Goal: Task Accomplishment & Management: Manage account settings

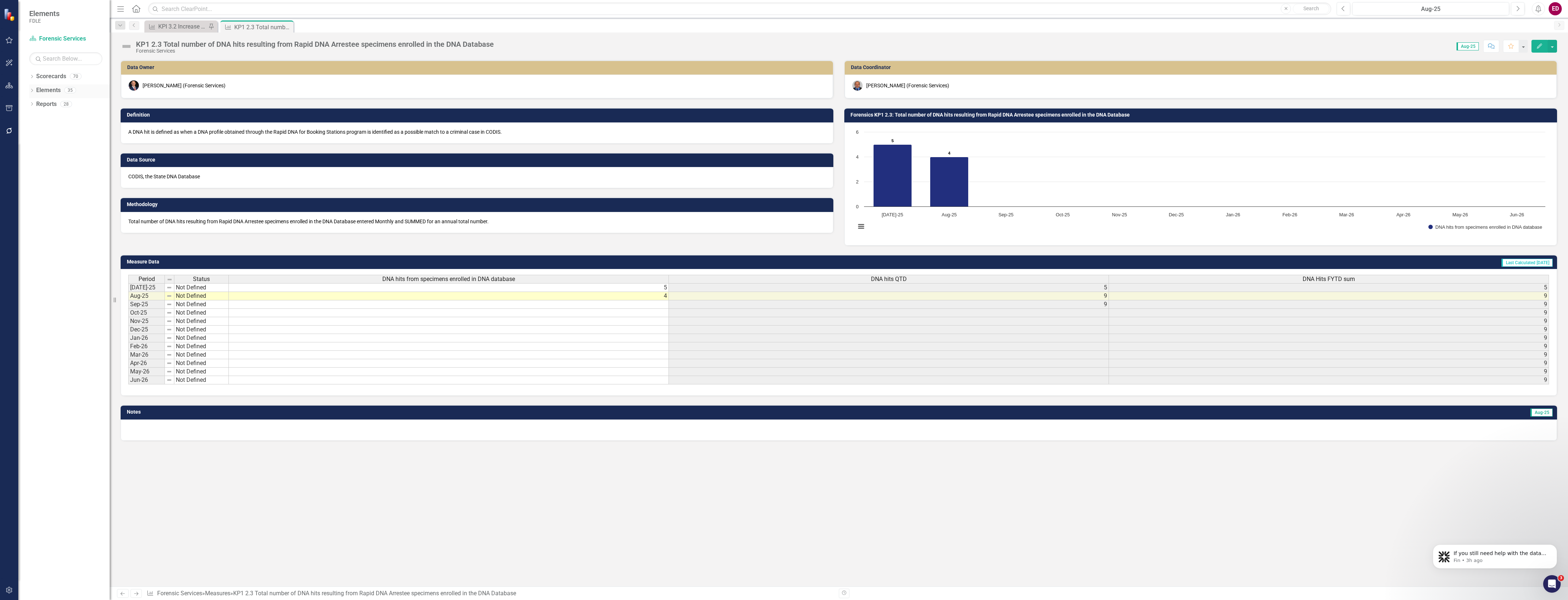
click at [32, 91] on icon "Dropdown" at bounding box center [32, 91] width 5 height 4
click at [50, 131] on link "Measure Measures" at bounding box center [57, 132] width 36 height 9
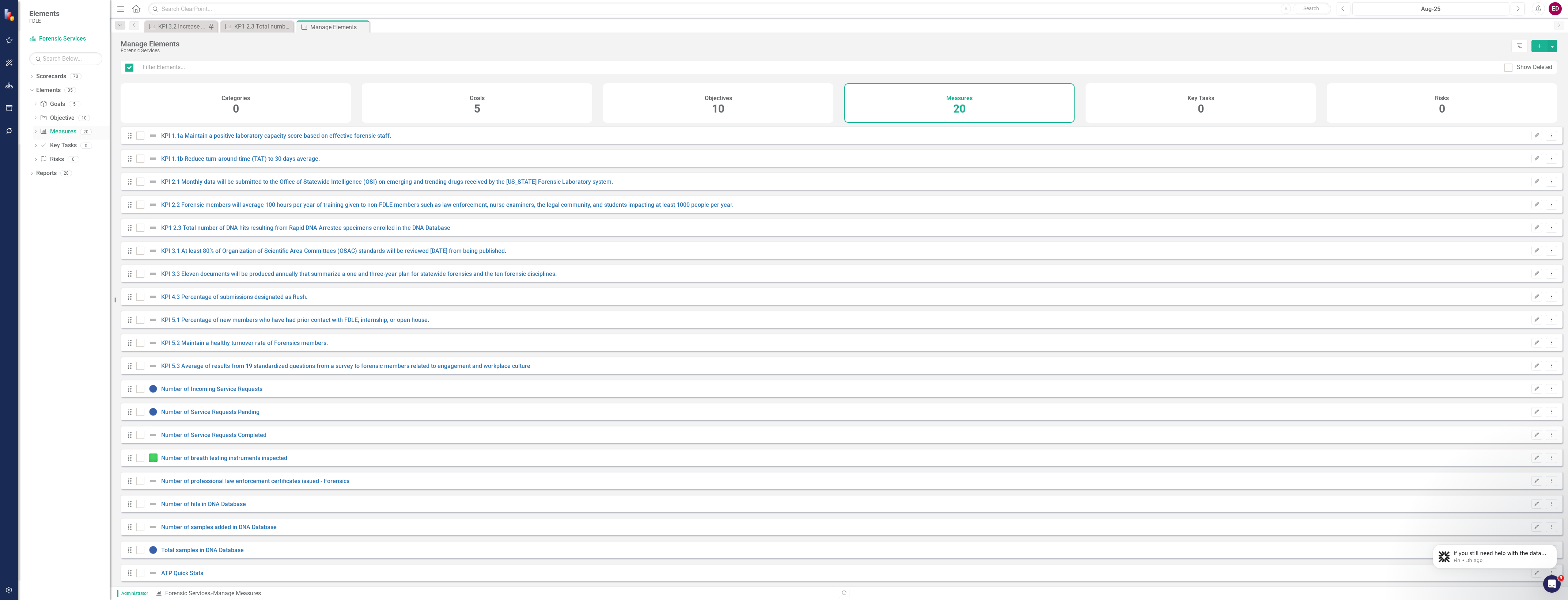
checkbox input "false"
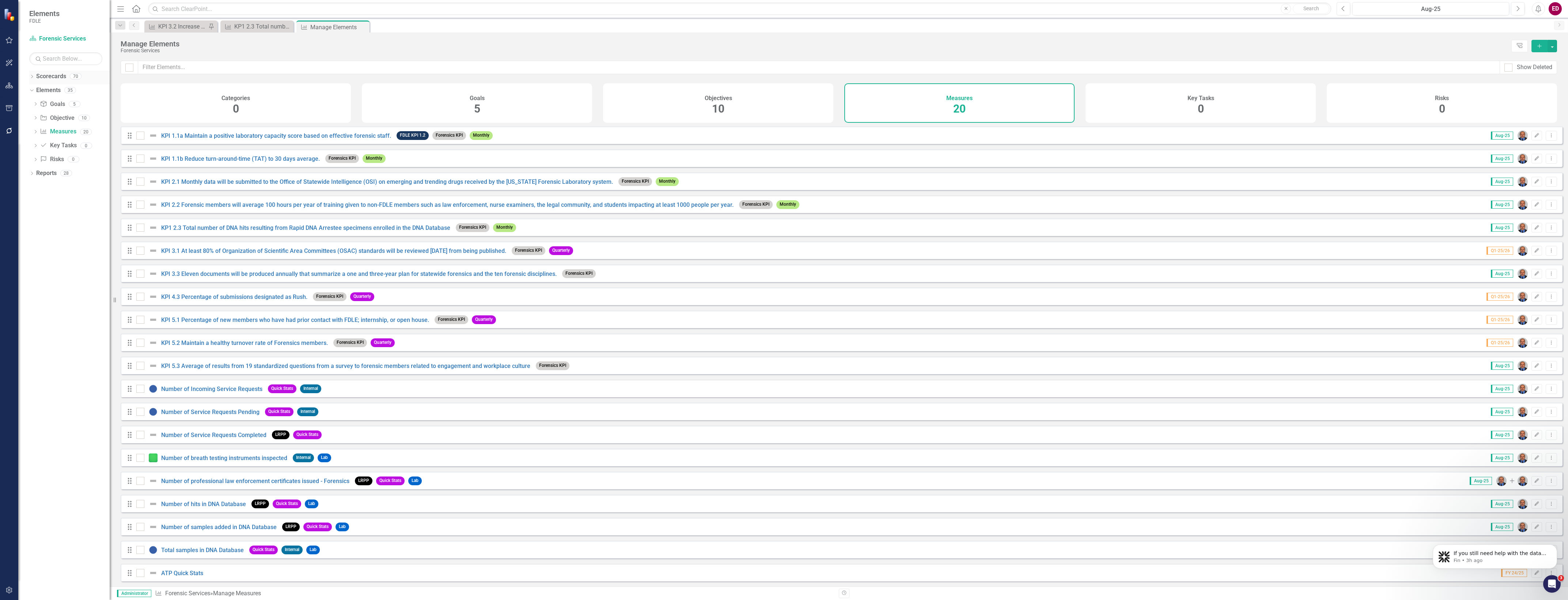
click at [62, 81] on div "Scorecards" at bounding box center [51, 77] width 30 height 12
click at [54, 75] on link "Scorecards" at bounding box center [51, 77] width 30 height 9
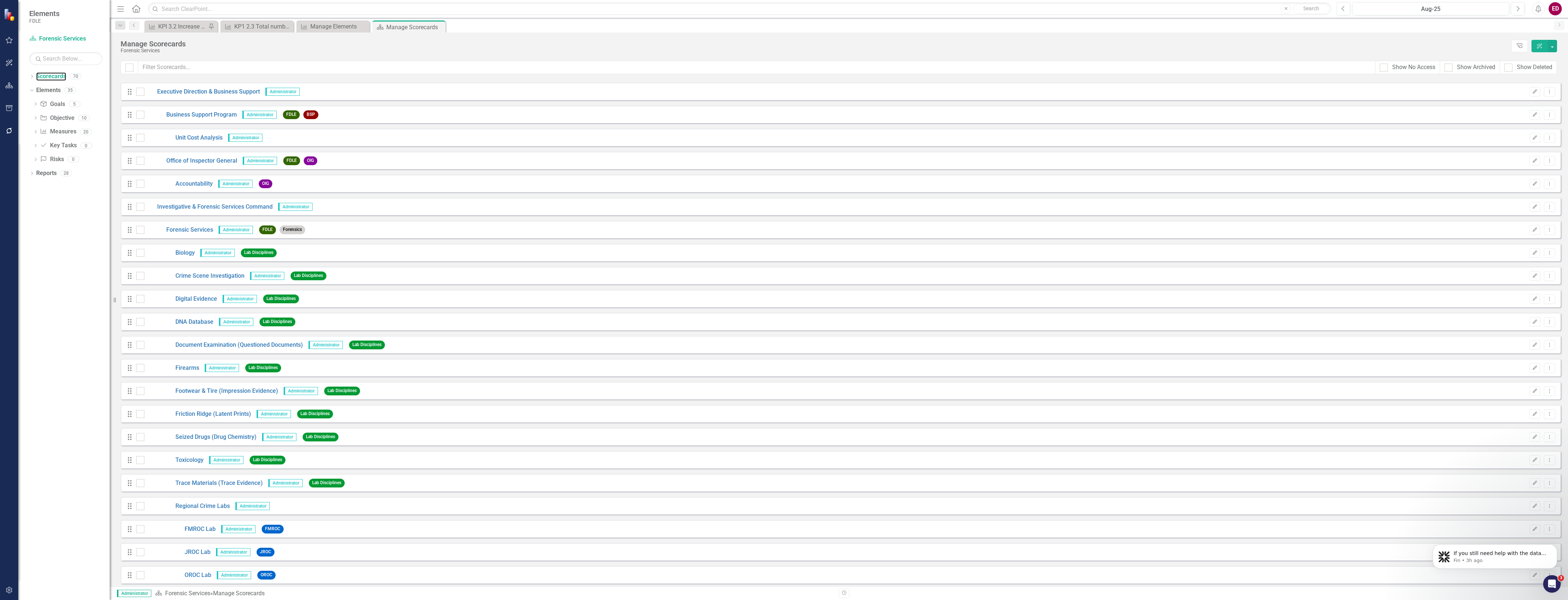
scroll to position [776, 0]
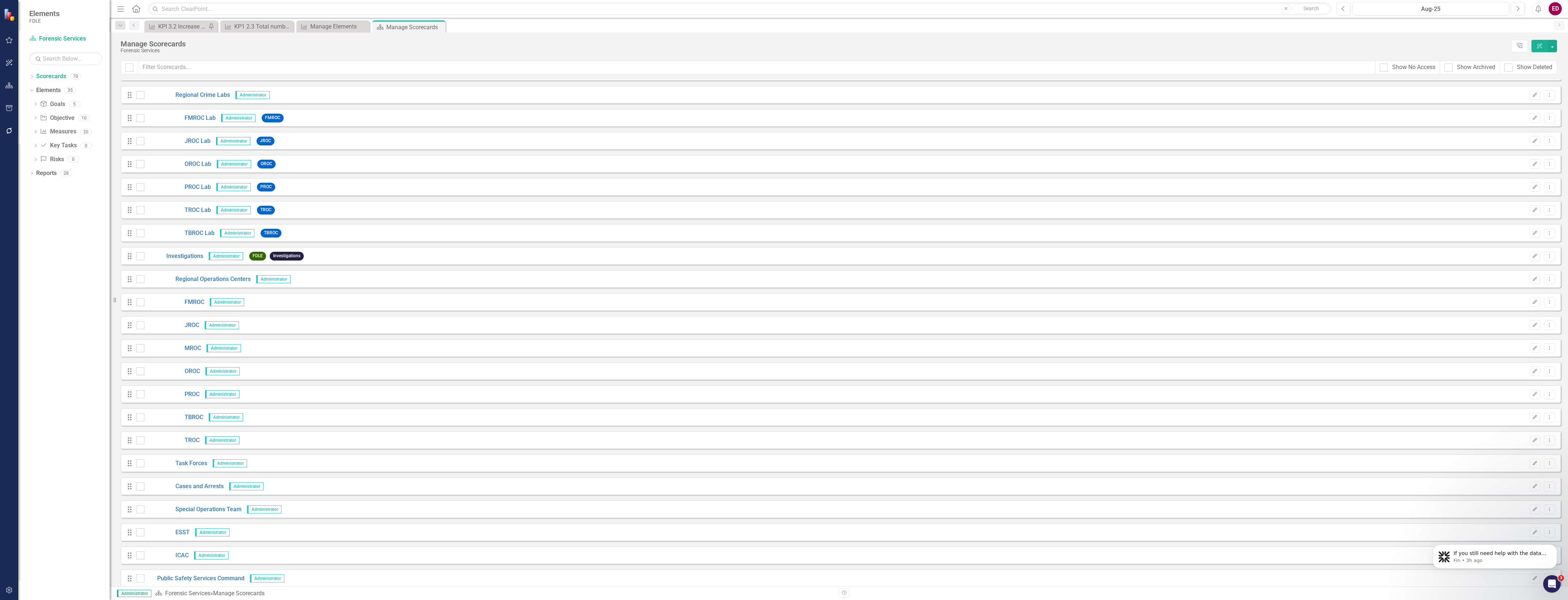
click at [26, 75] on div "Dropdown Scorecards 70 Dropdown FDLE Commissioner's Initiative Team Project Das…" at bounding box center [64, 335] width 91 height 529
click at [65, 33] on div "Scorecard Forensic Services" at bounding box center [66, 39] width 73 height 12
click at [72, 41] on link "Scorecard Forensic Services" at bounding box center [66, 39] width 73 height 9
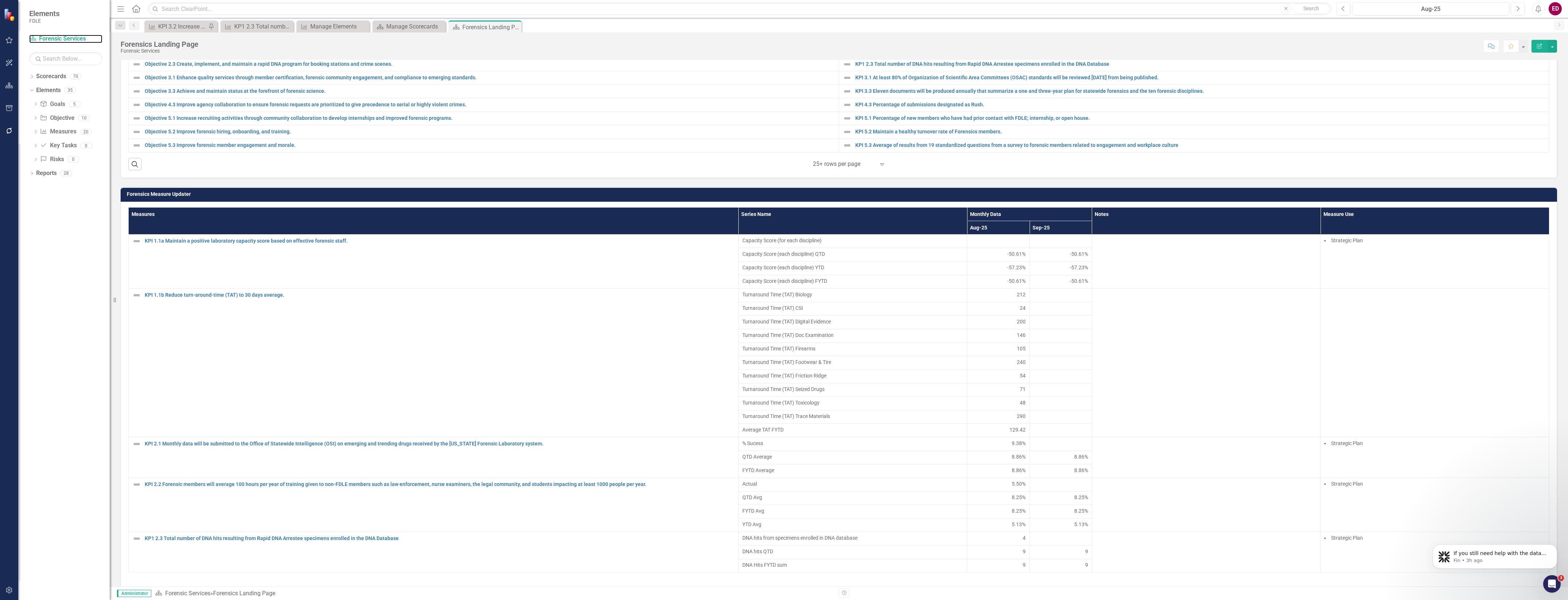
scroll to position [567, 0]
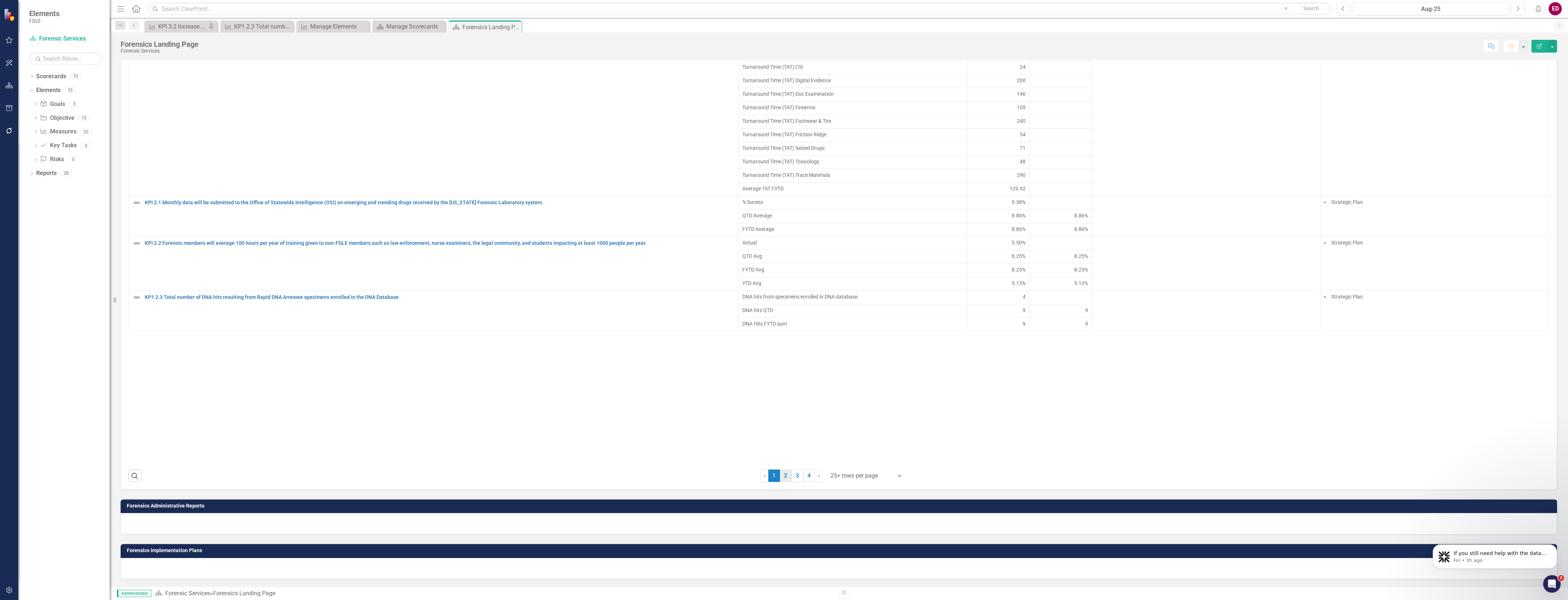
click at [783, 478] on link "2" at bounding box center [785, 476] width 12 height 12
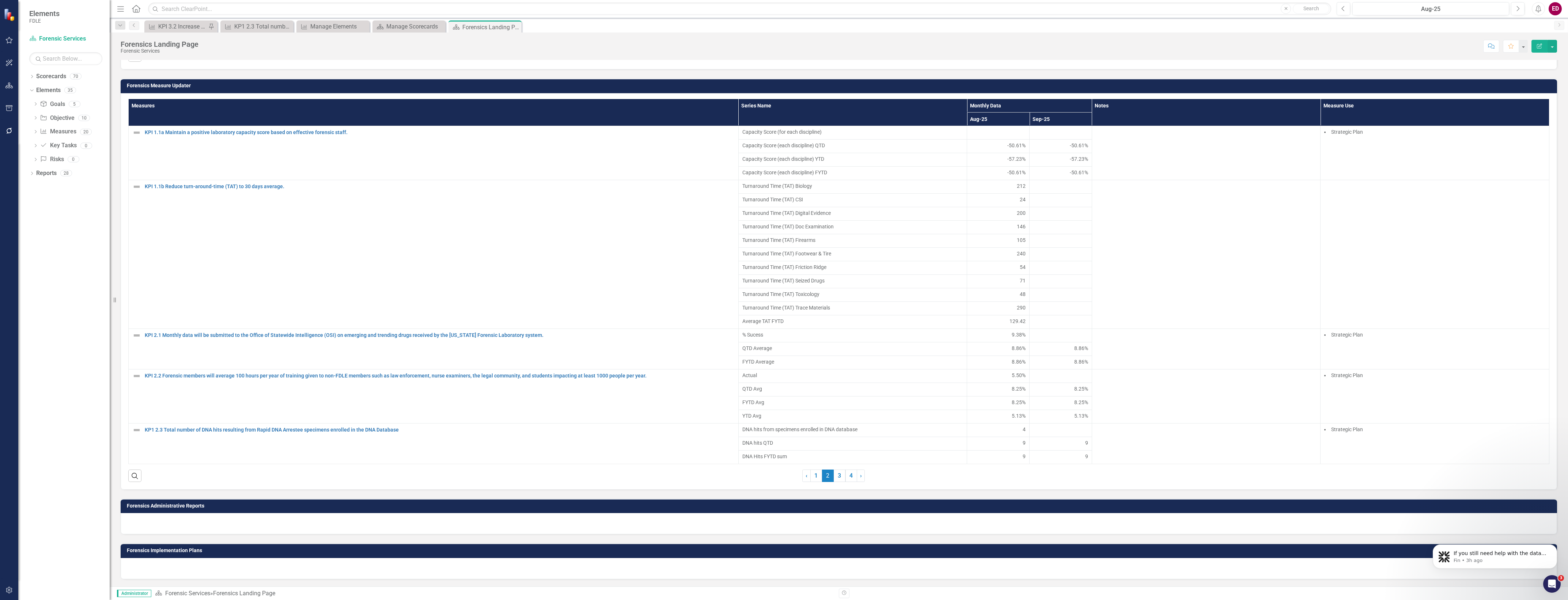
scroll to position [437, 0]
click at [827, 476] on span "2 (current)" at bounding box center [827, 476] width 12 height 12
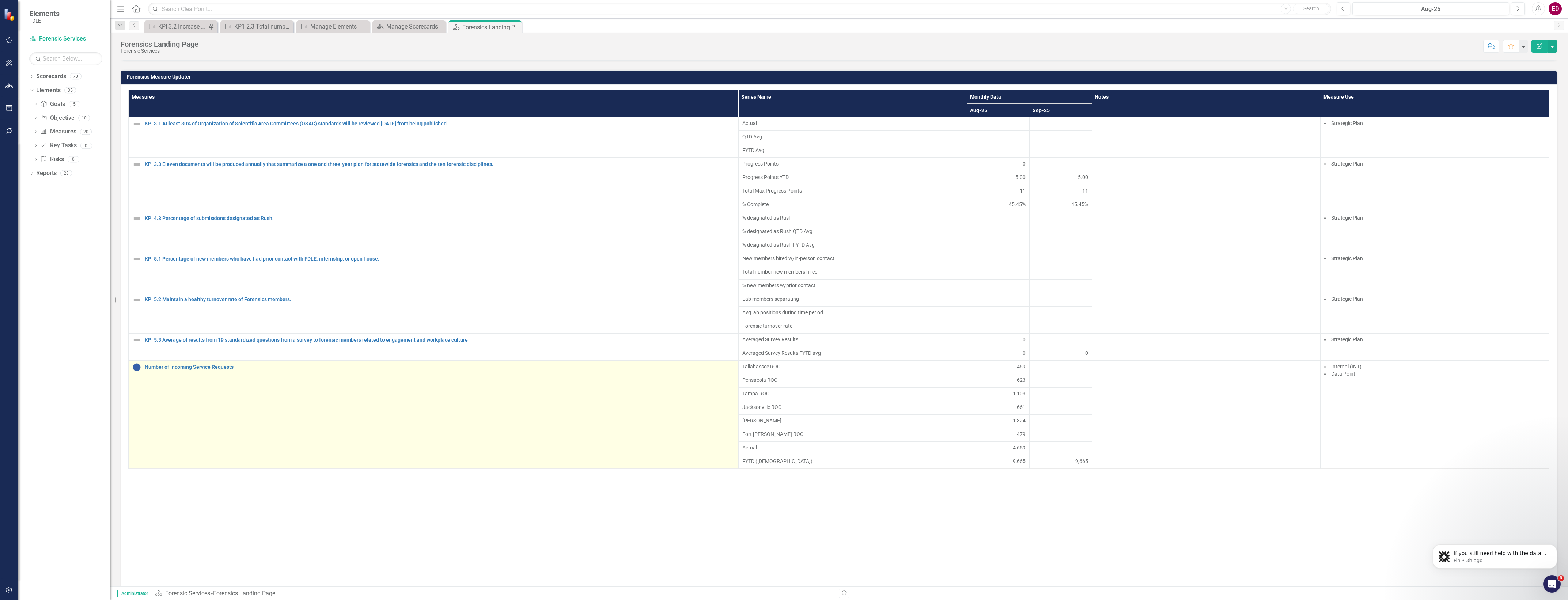
scroll to position [567, 0]
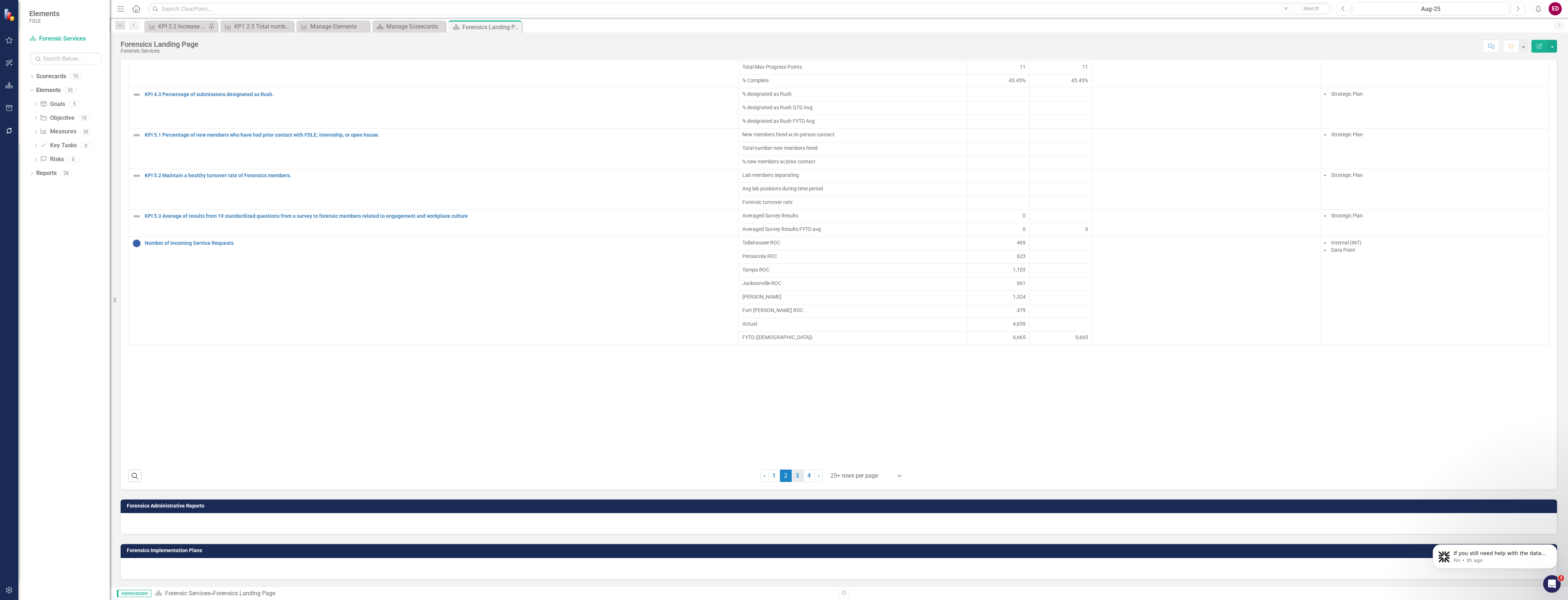
click at [798, 473] on link "3" at bounding box center [797, 476] width 12 height 12
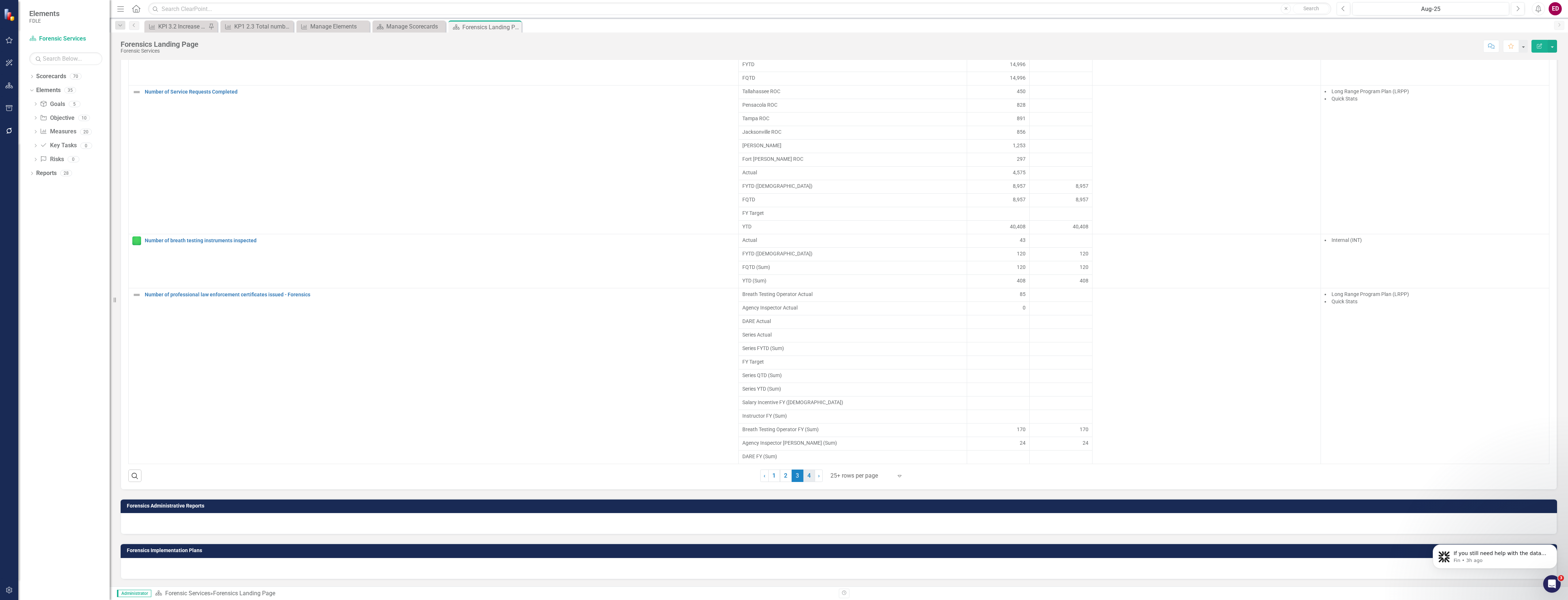
drag, startPoint x: 804, startPoint y: 468, endPoint x: 809, endPoint y: 478, distance: 11.2
click at [804, 468] on div "Search ‹ Previous 1 2 3 (current) 4 › Next 25+ rows per page Expand" at bounding box center [839, 473] width 1421 height 18
click at [809, 479] on link "4" at bounding box center [809, 476] width 12 height 12
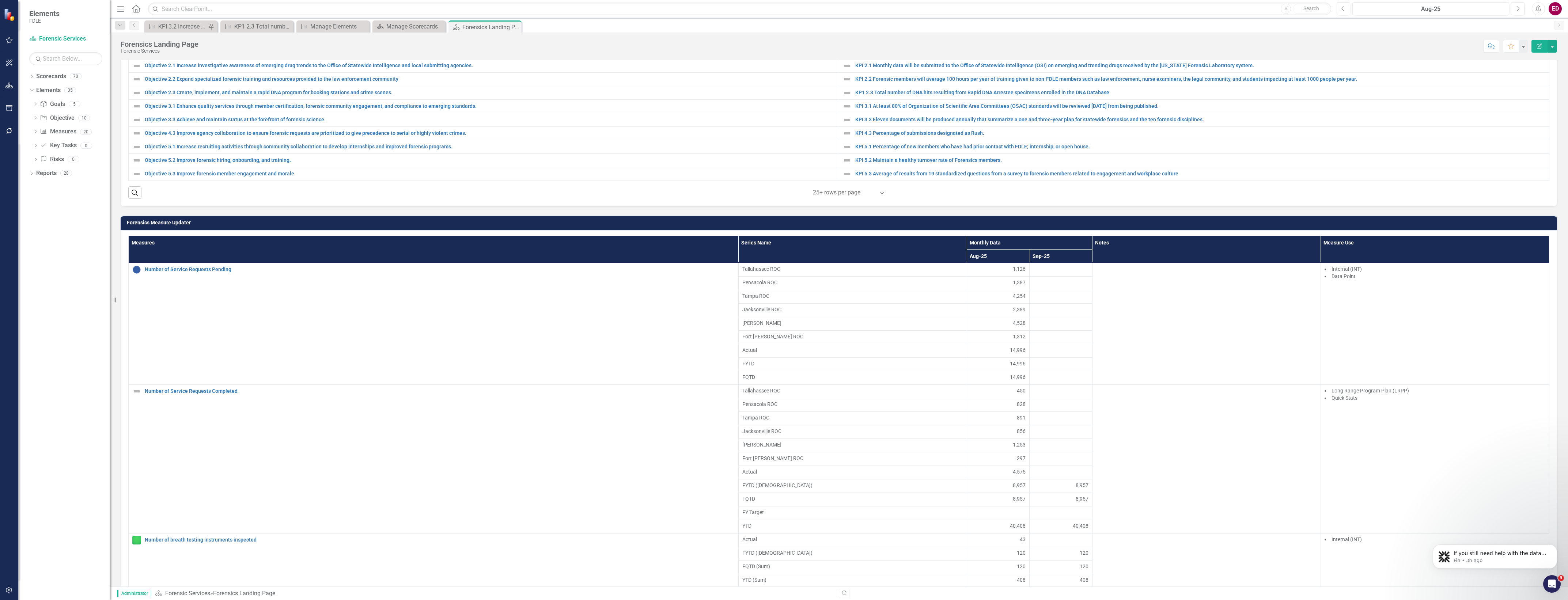
scroll to position [246, 0]
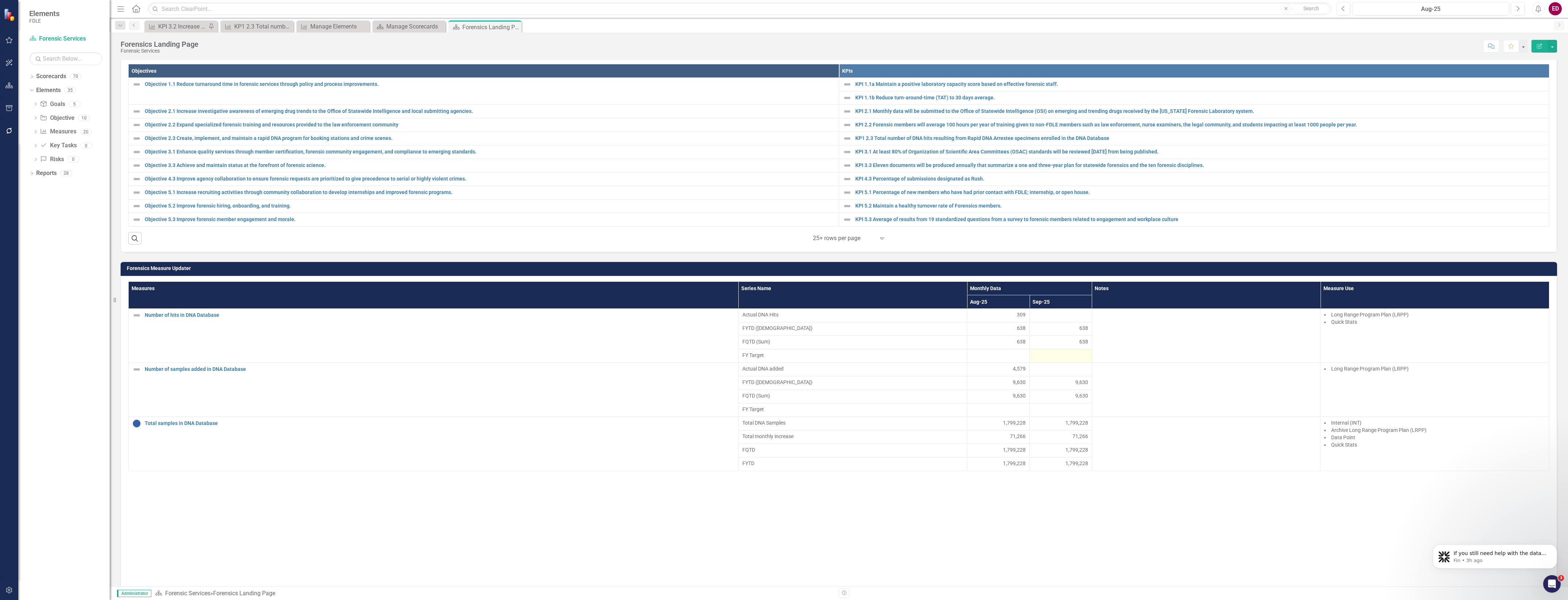
click at [1066, 363] on td at bounding box center [1061, 355] width 63 height 13
click at [1071, 374] on div at bounding box center [1061, 369] width 55 height 9
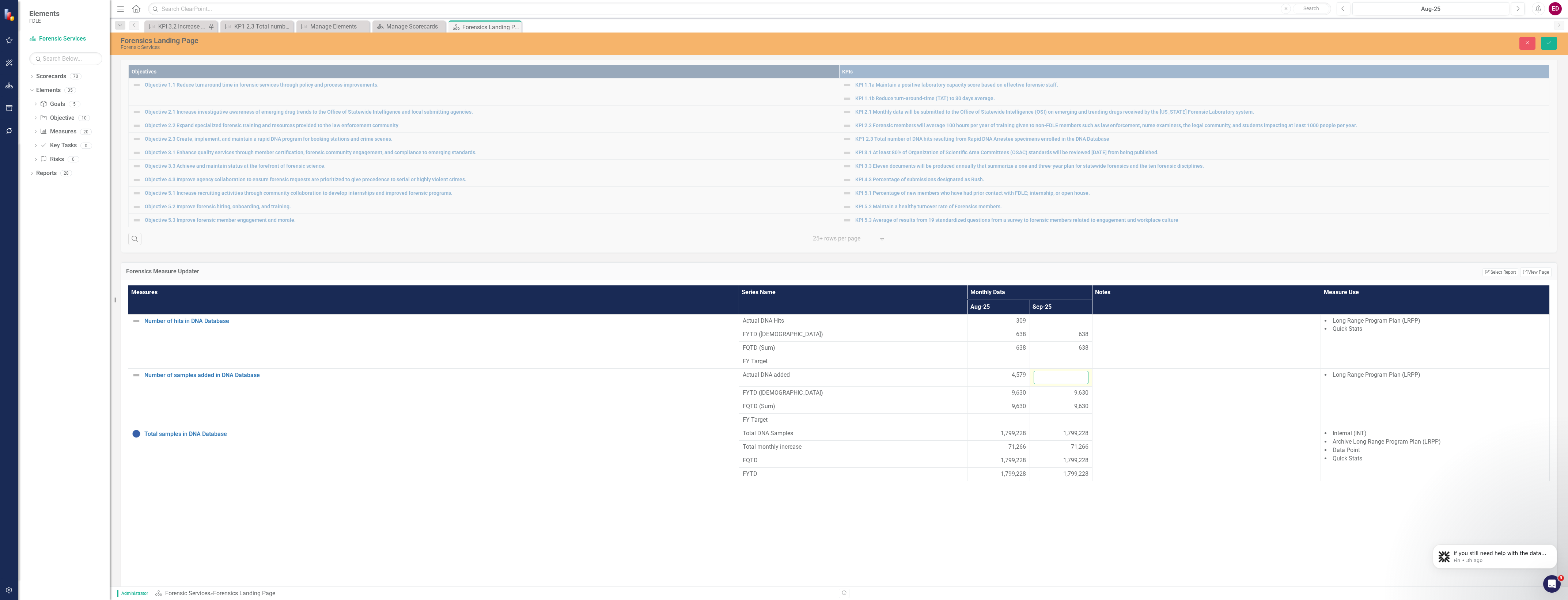
click at [1049, 383] on input "number" at bounding box center [1061, 377] width 55 height 13
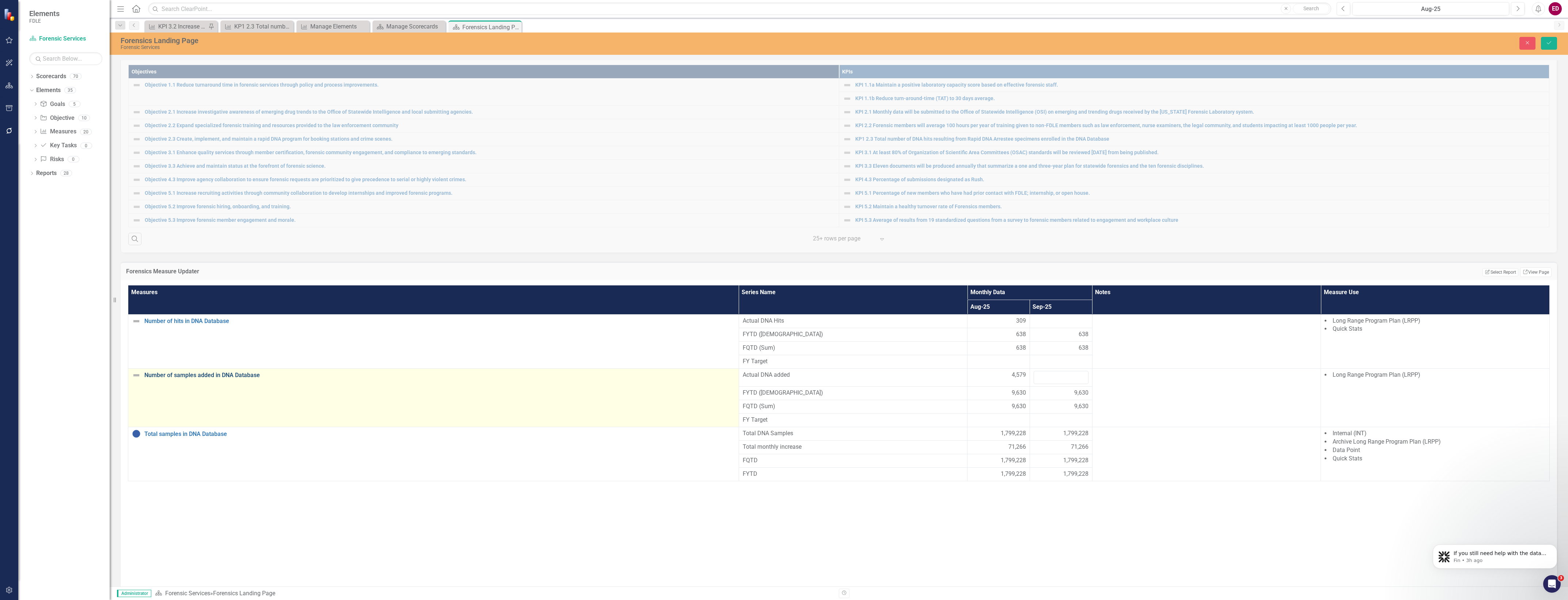
click at [204, 378] on link "Number of samples added in DNA Database" at bounding box center [439, 375] width 590 height 7
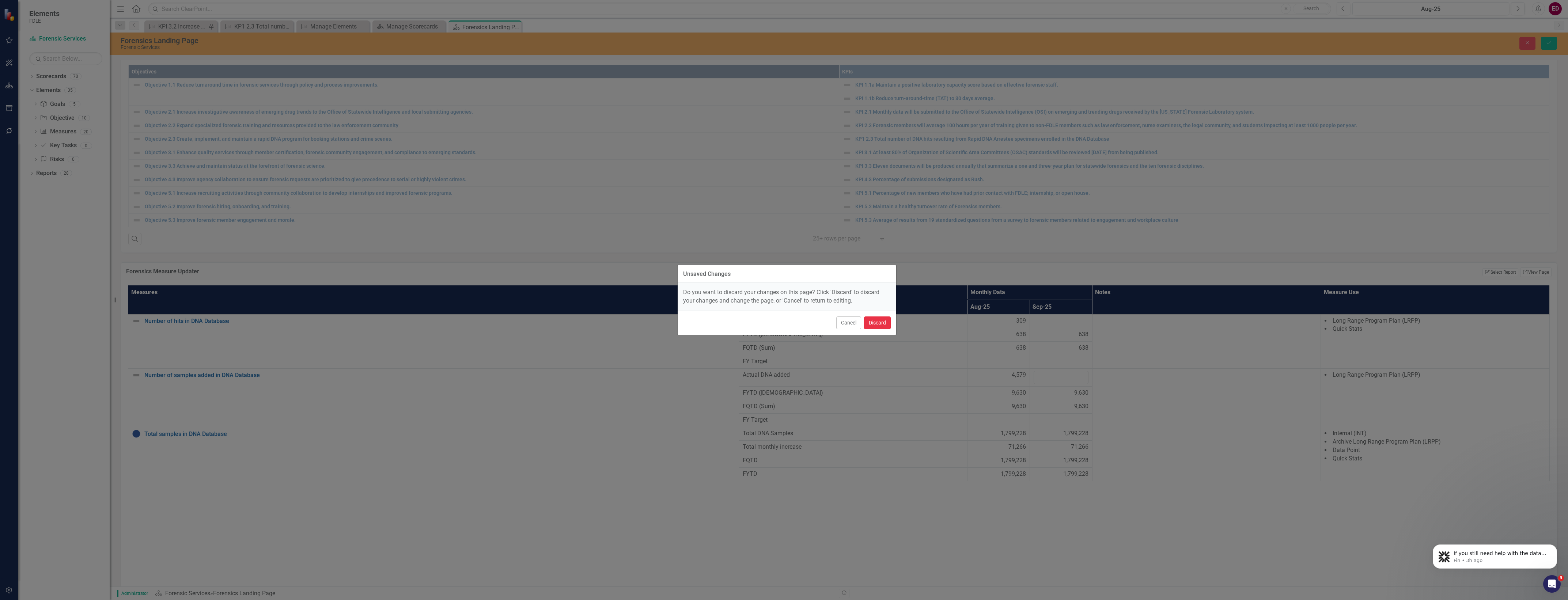
click at [881, 326] on button "Discard" at bounding box center [878, 323] width 27 height 13
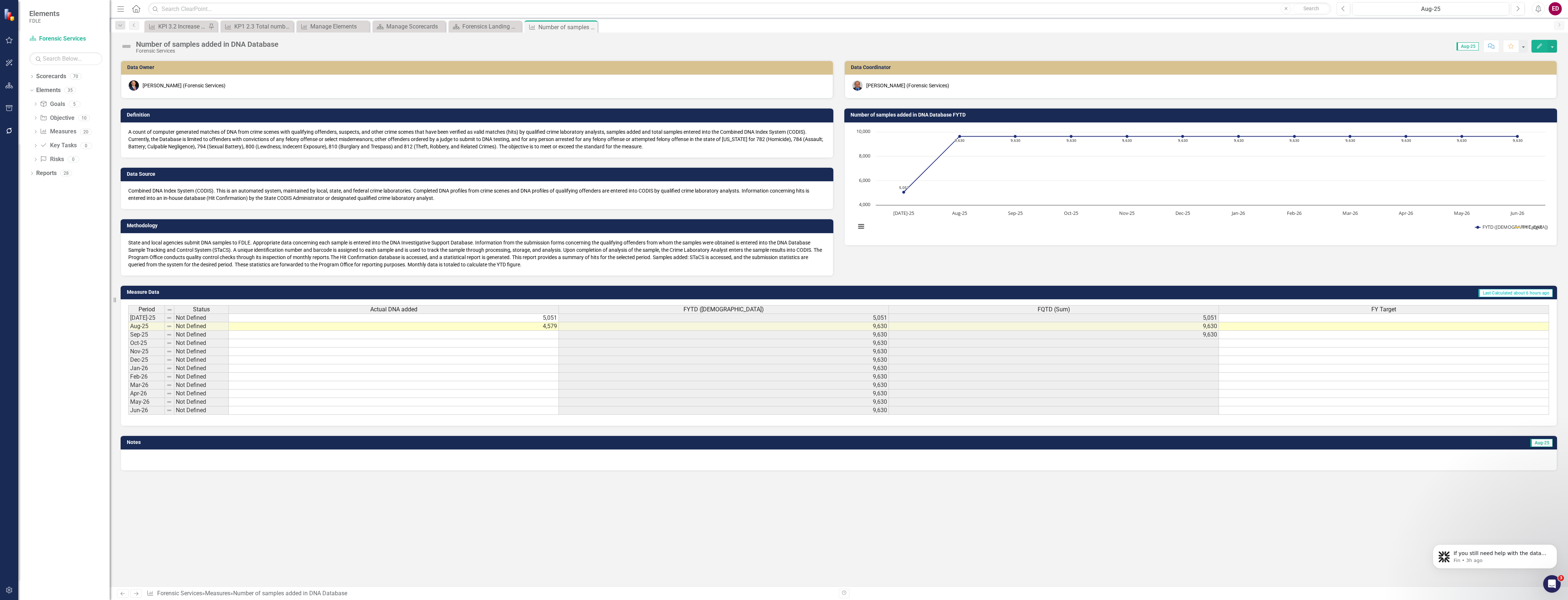
click at [501, 332] on td at bounding box center [394, 335] width 330 height 9
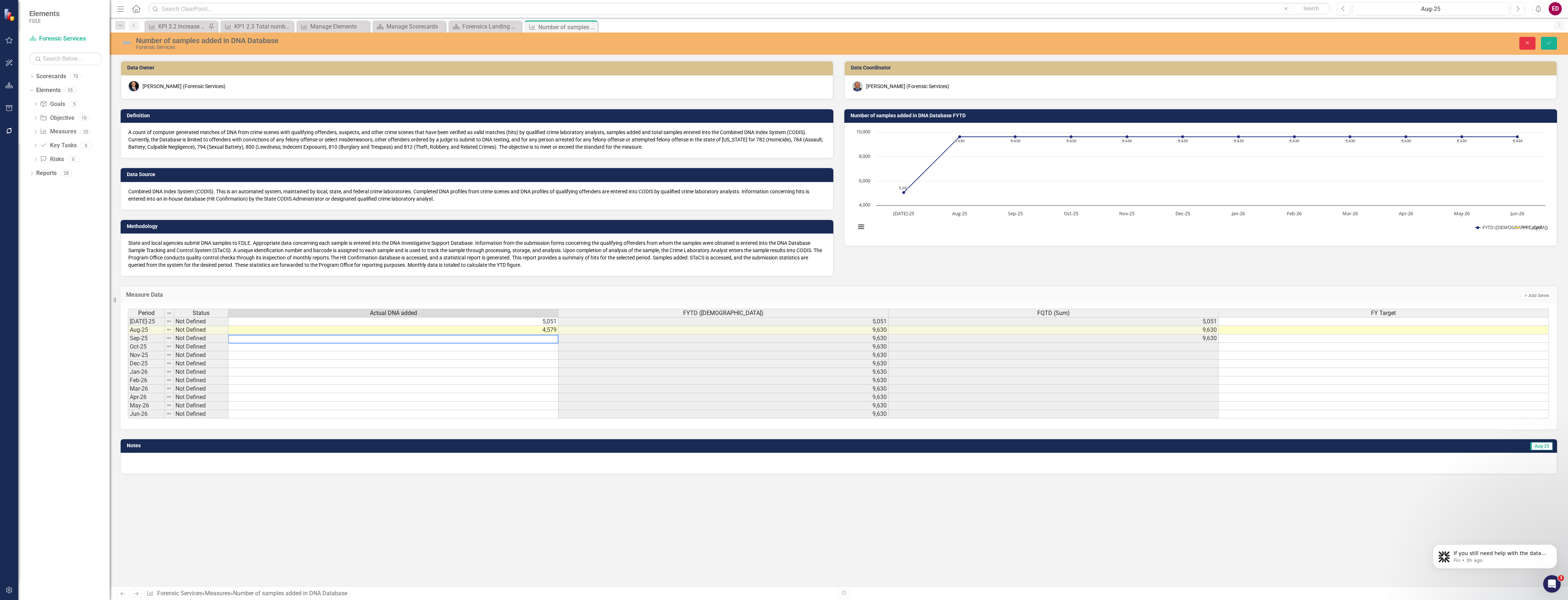
click at [1526, 41] on icon "Close" at bounding box center [1527, 43] width 7 height 5
